Goal: Information Seeking & Learning: Learn about a topic

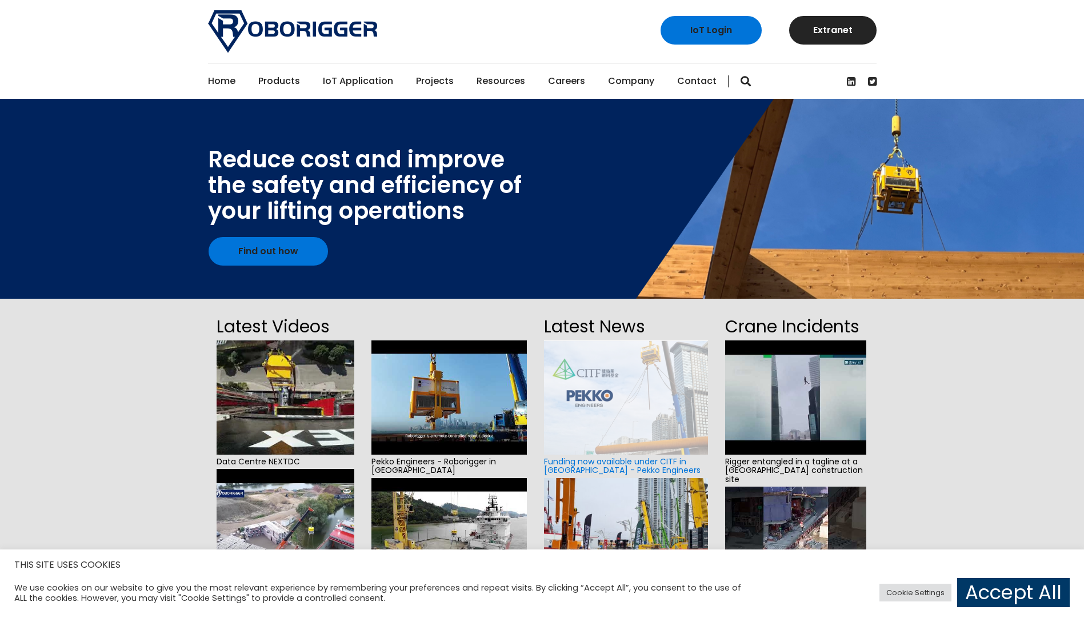
scroll to position [23, 0]
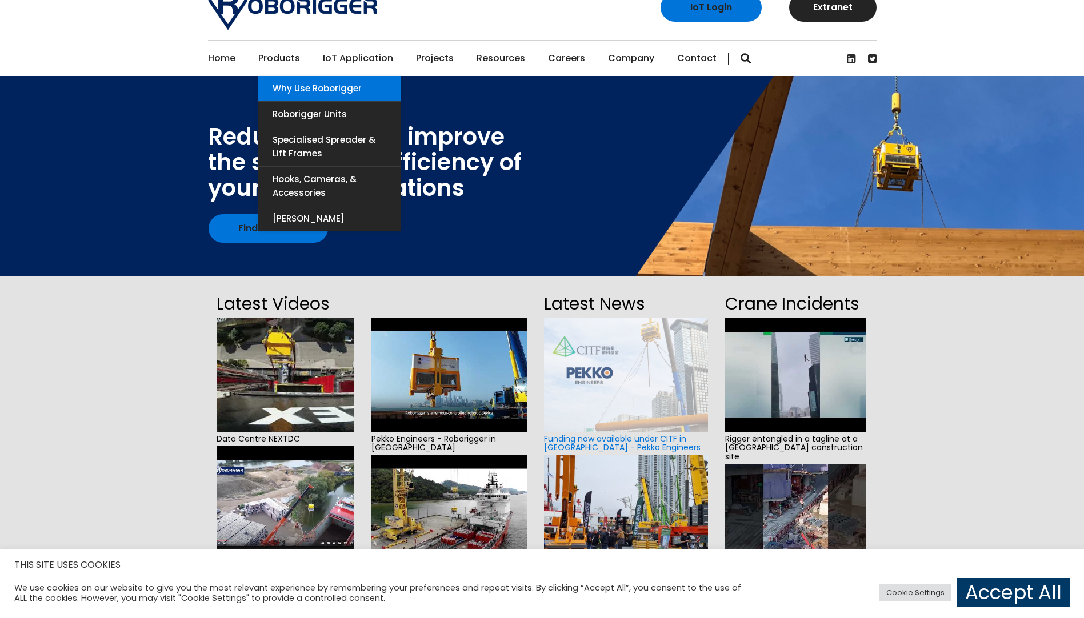
click at [301, 89] on link "Why use Roborigger" at bounding box center [329, 88] width 143 height 25
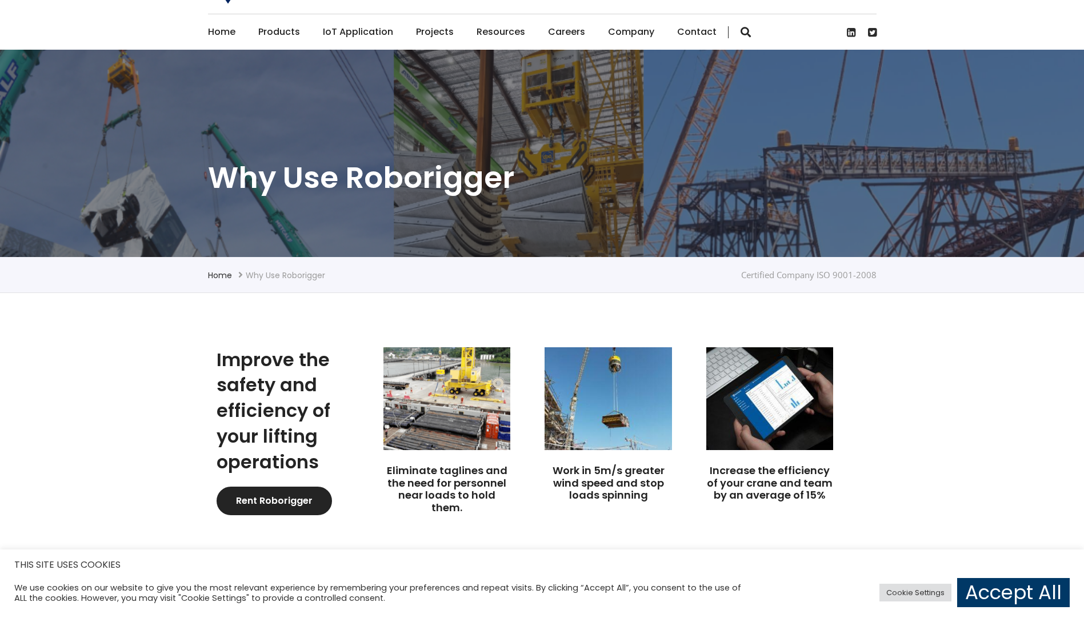
scroll to position [29, 0]
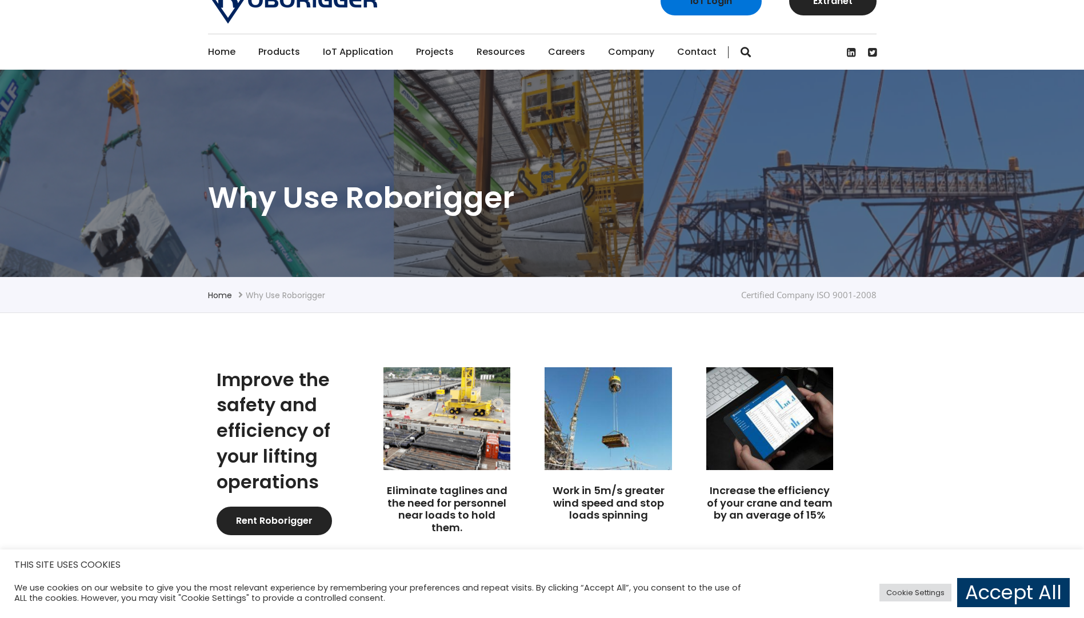
click at [221, 57] on link "Home" at bounding box center [221, 51] width 27 height 35
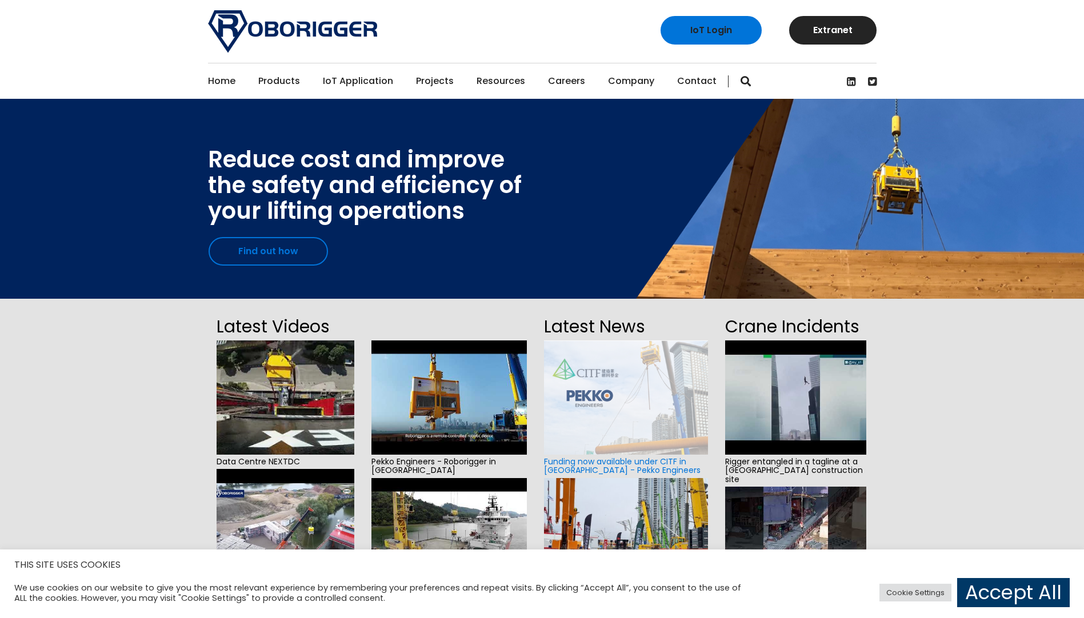
click at [266, 252] on link "Find out how" at bounding box center [268, 251] width 119 height 29
